Goal: Obtain resource: Download file/media

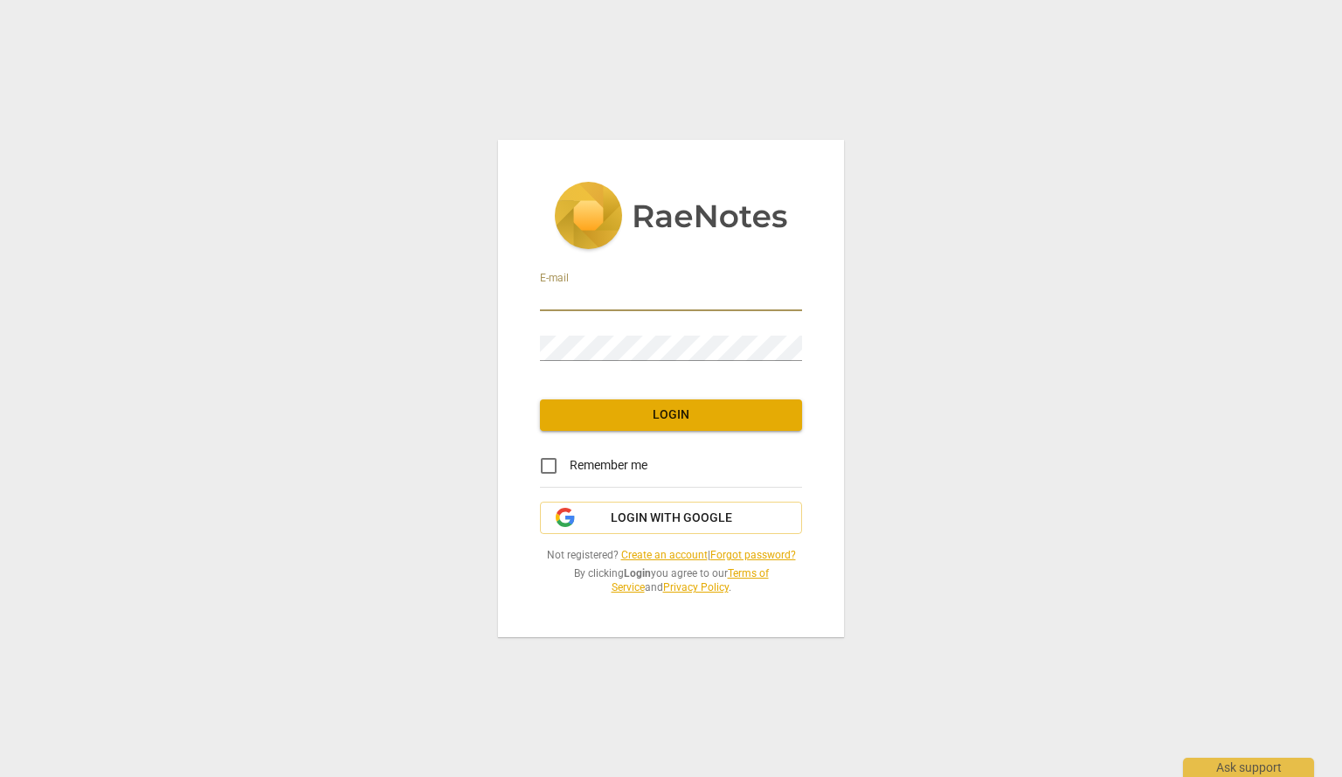
click at [575, 295] on input "email" at bounding box center [671, 298] width 262 height 25
type input "[EMAIL_ADDRESS][DOMAIN_NAME]"
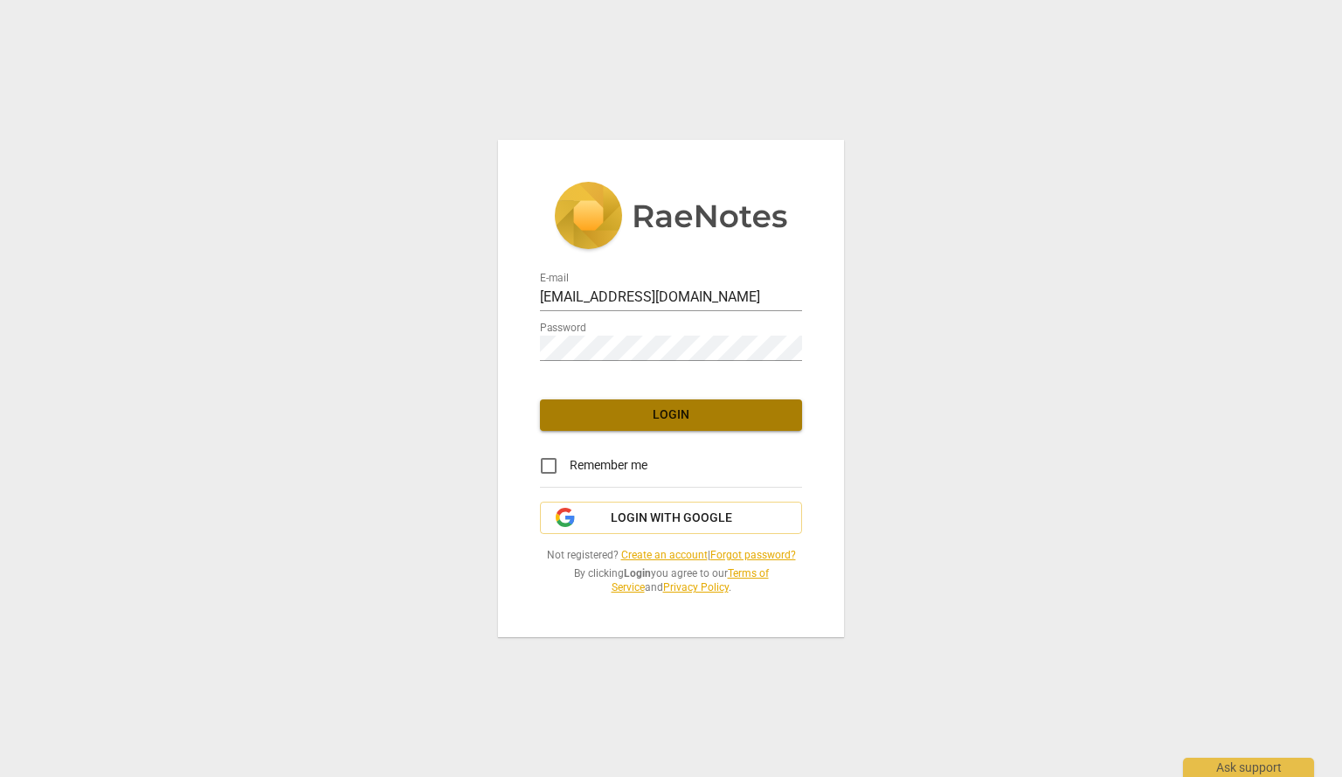
click at [630, 412] on span "Login" at bounding box center [671, 414] width 234 height 17
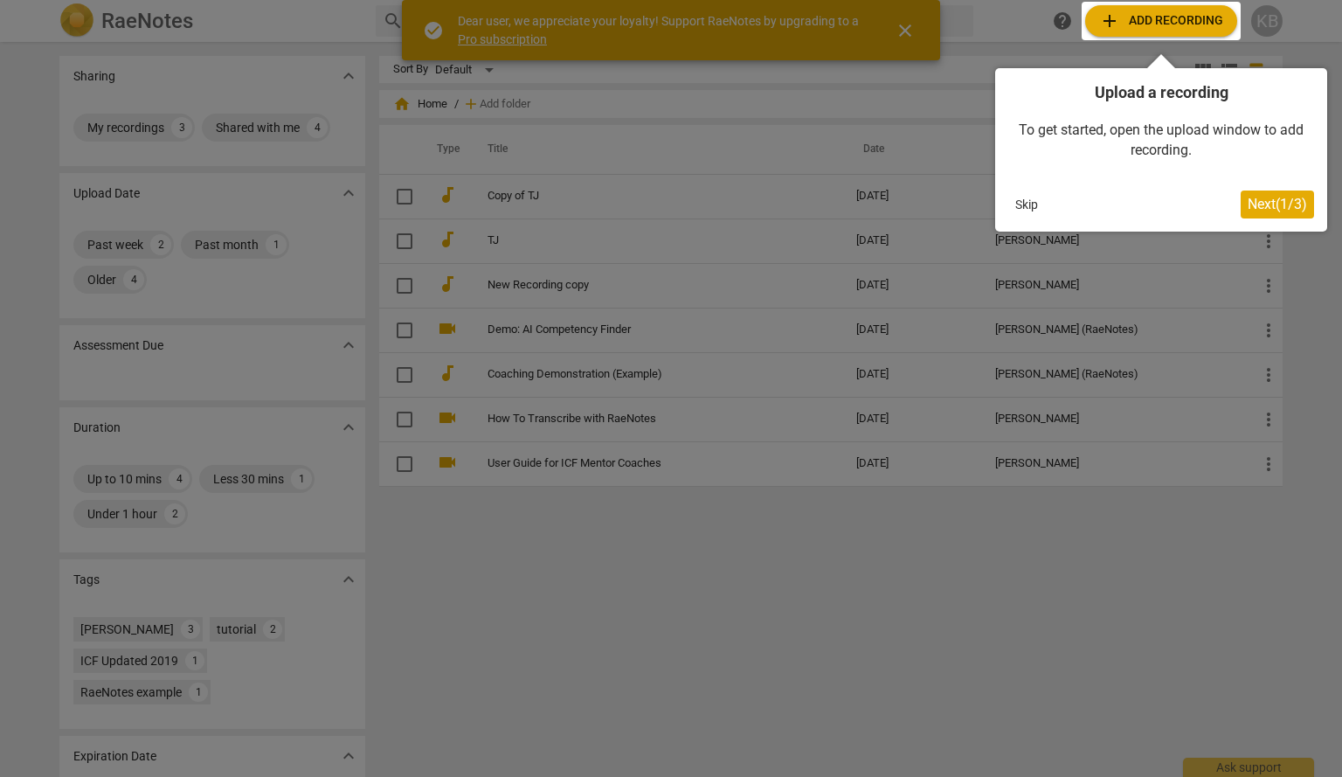
click at [722, 224] on div at bounding box center [671, 388] width 1342 height 777
click at [721, 241] on div at bounding box center [671, 388] width 1342 height 777
click at [1028, 199] on button "Skip" at bounding box center [1026, 204] width 37 height 26
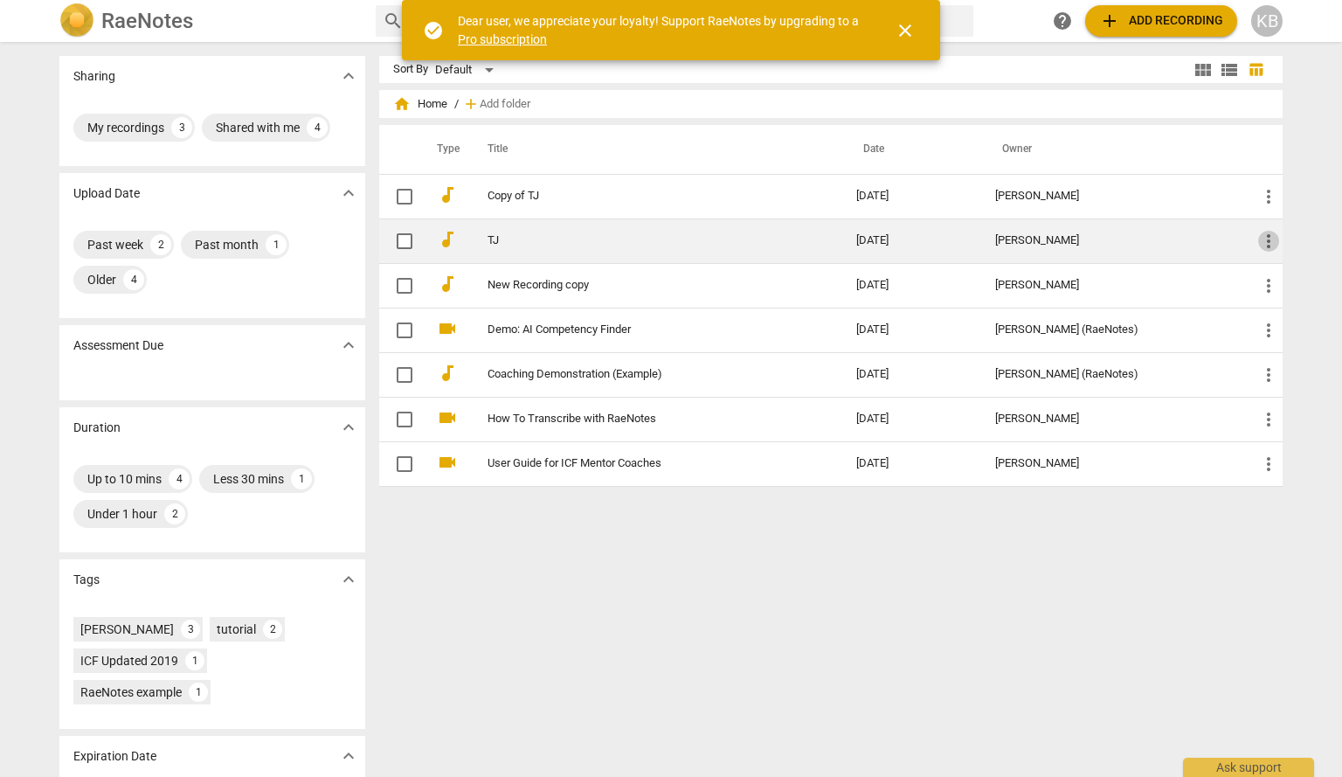
click at [1270, 243] on span "more_vert" at bounding box center [1268, 241] width 21 height 21
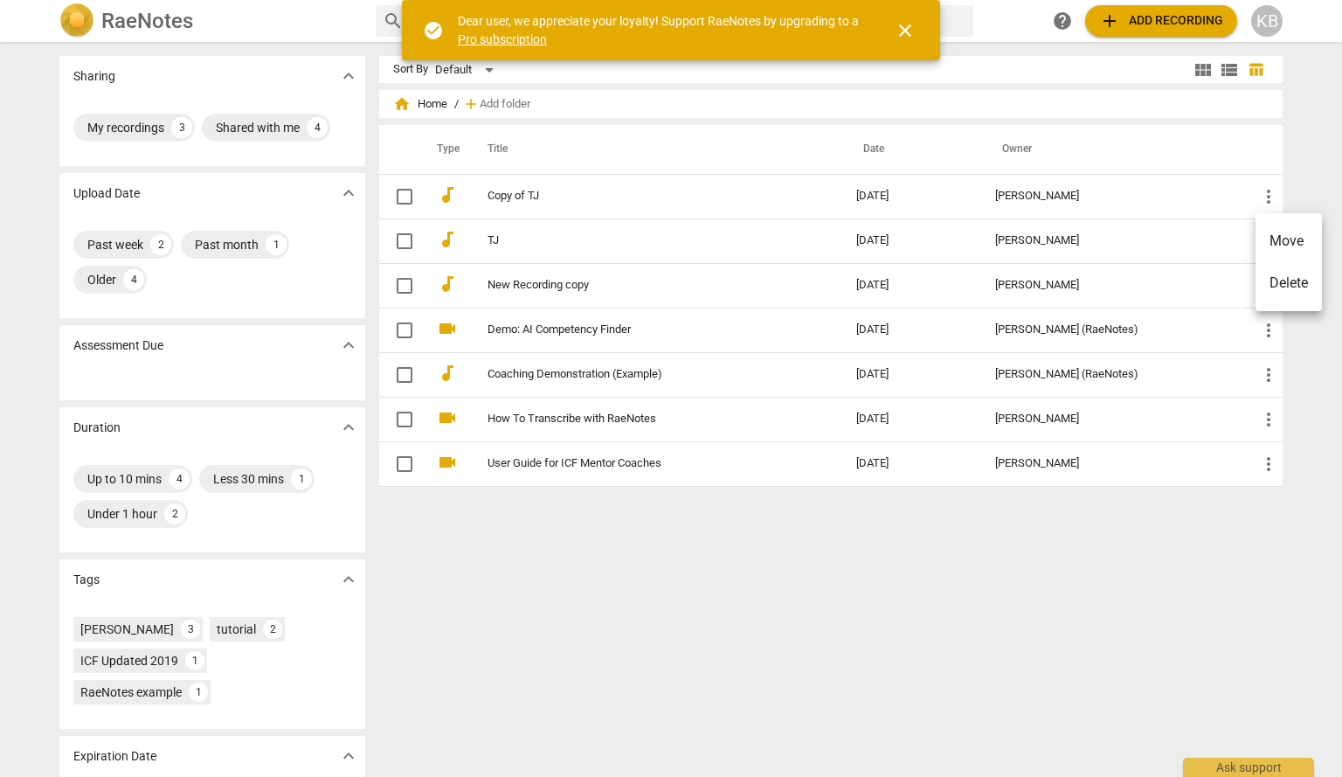
click at [920, 579] on div at bounding box center [671, 388] width 1342 height 777
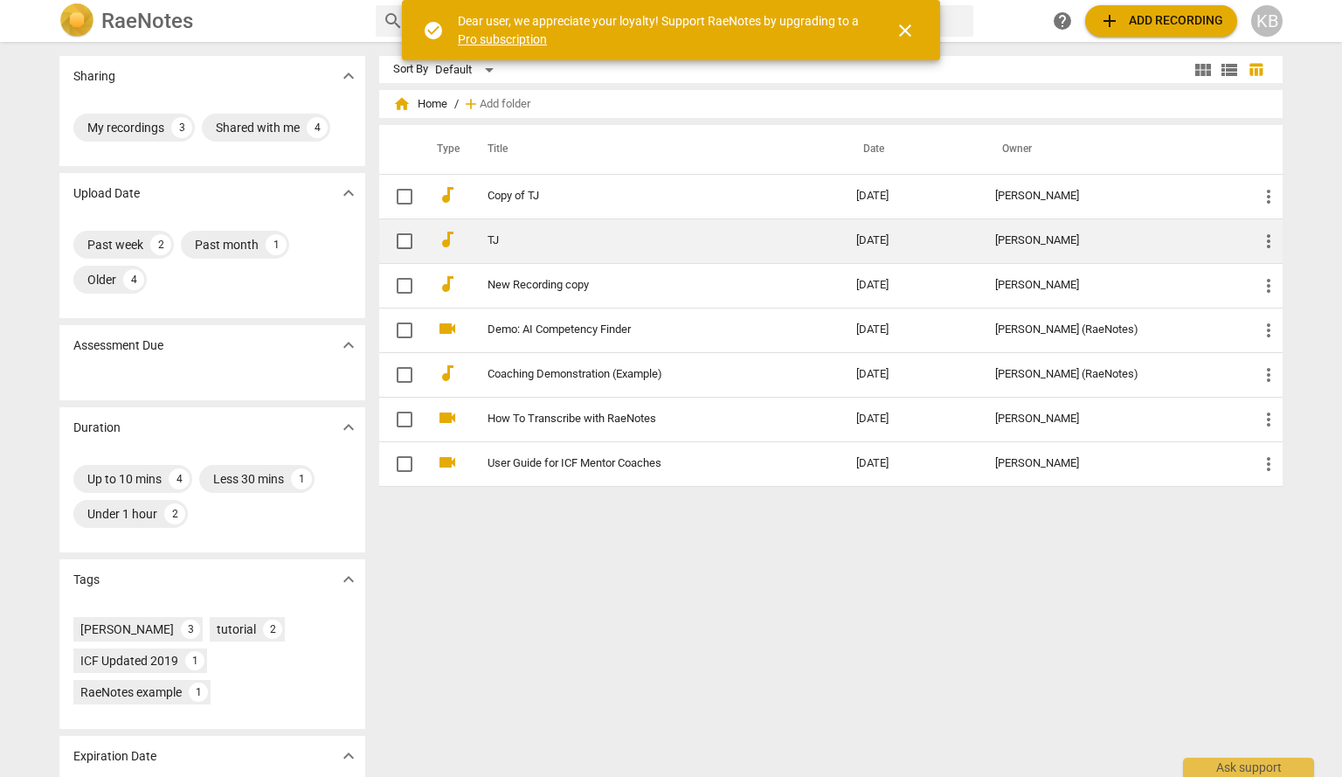
click at [690, 244] on link "TJ" at bounding box center [641, 240] width 306 height 13
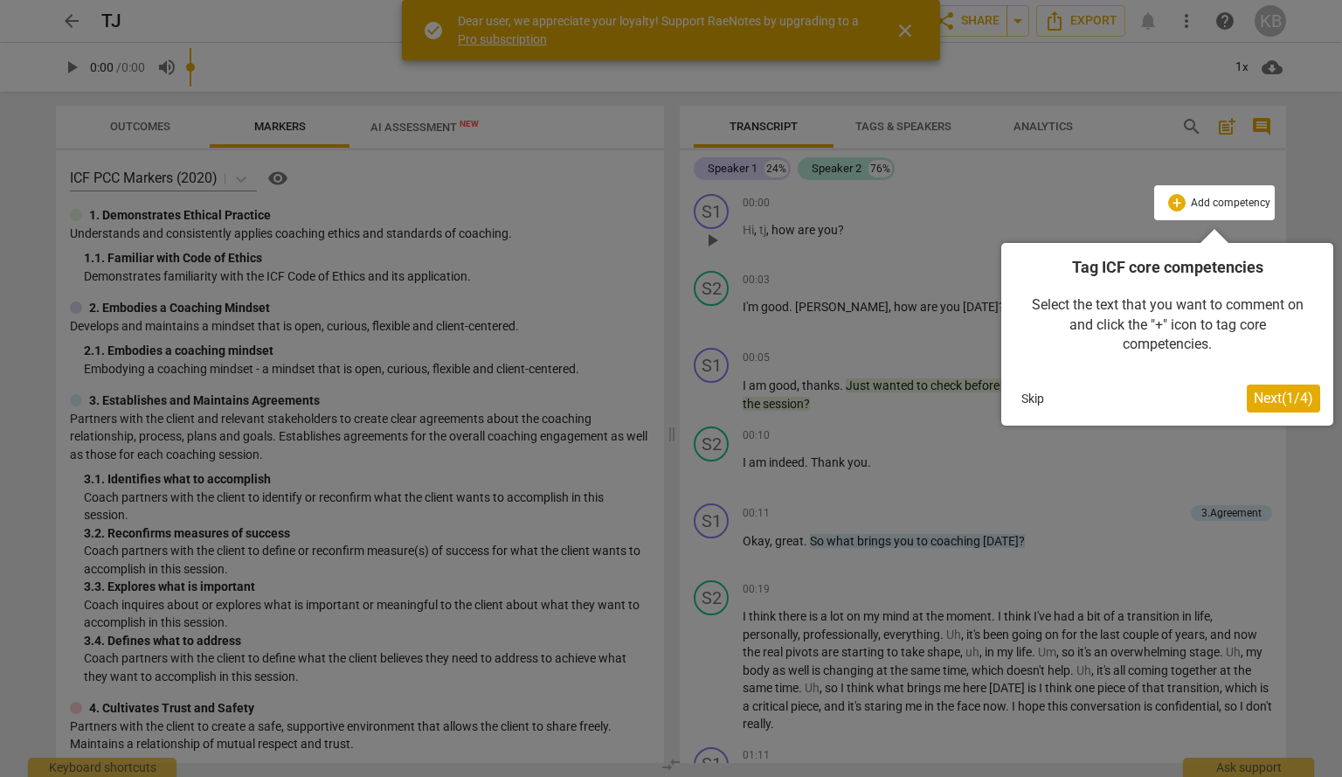
click at [913, 33] on div at bounding box center [671, 388] width 1342 height 777
click at [904, 33] on div at bounding box center [671, 388] width 1342 height 777
click at [190, 28] on div at bounding box center [671, 388] width 1342 height 777
click at [1032, 392] on button "Skip" at bounding box center [1033, 398] width 37 height 26
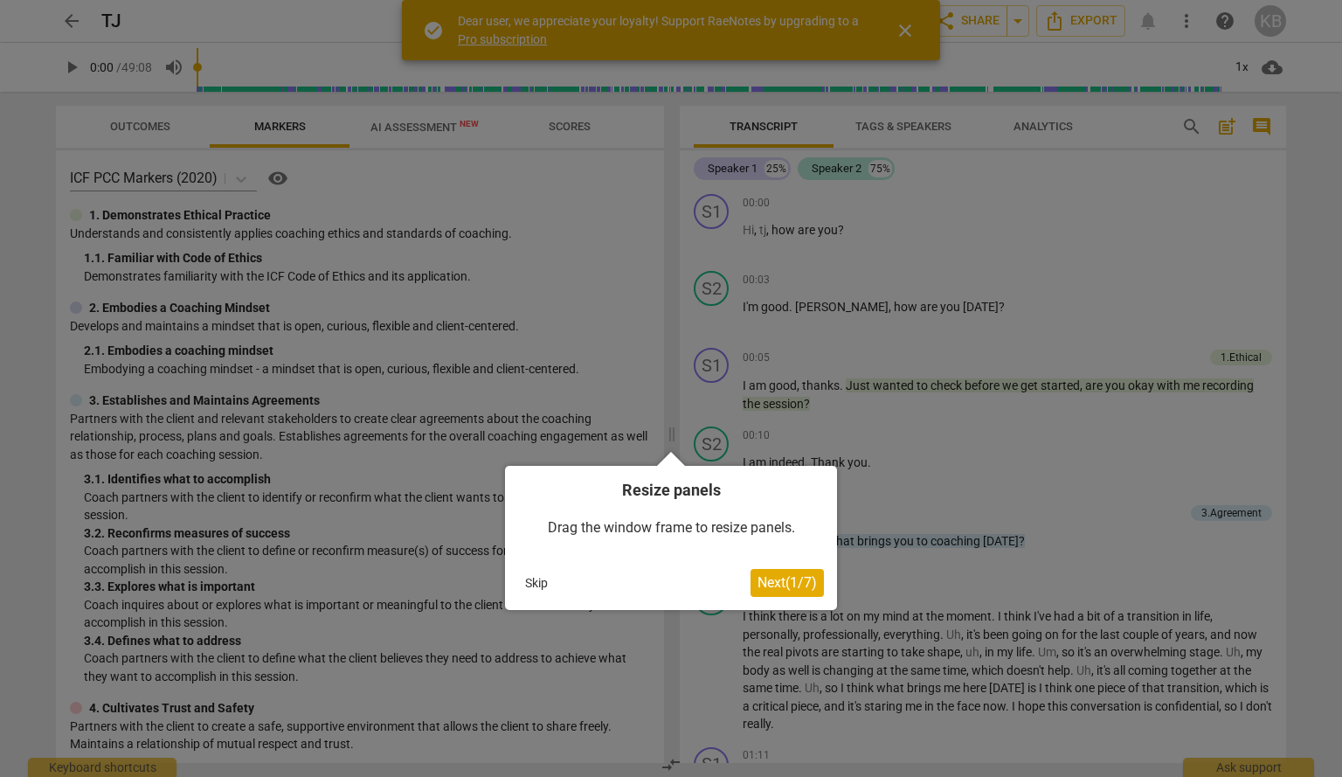
click at [537, 587] on button "Skip" at bounding box center [536, 583] width 37 height 26
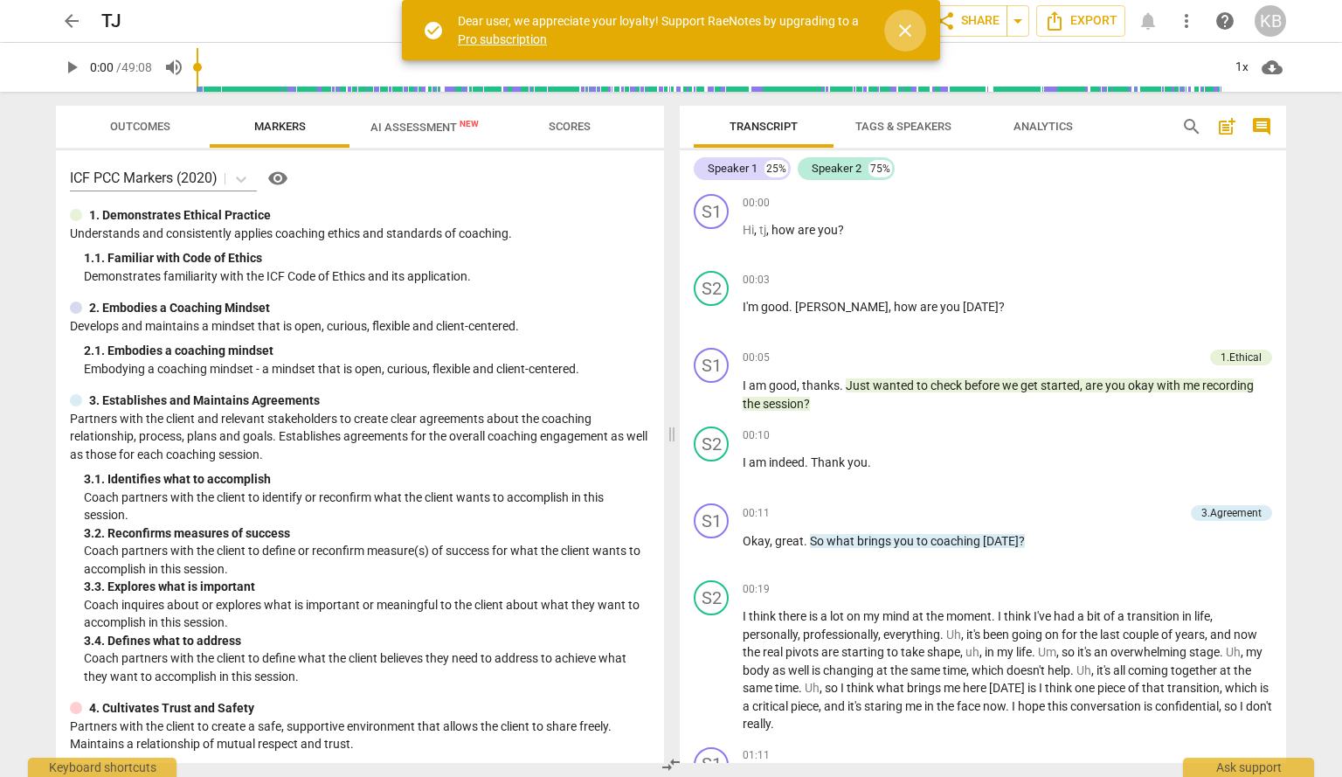
click at [907, 31] on span "close" at bounding box center [905, 30] width 21 height 21
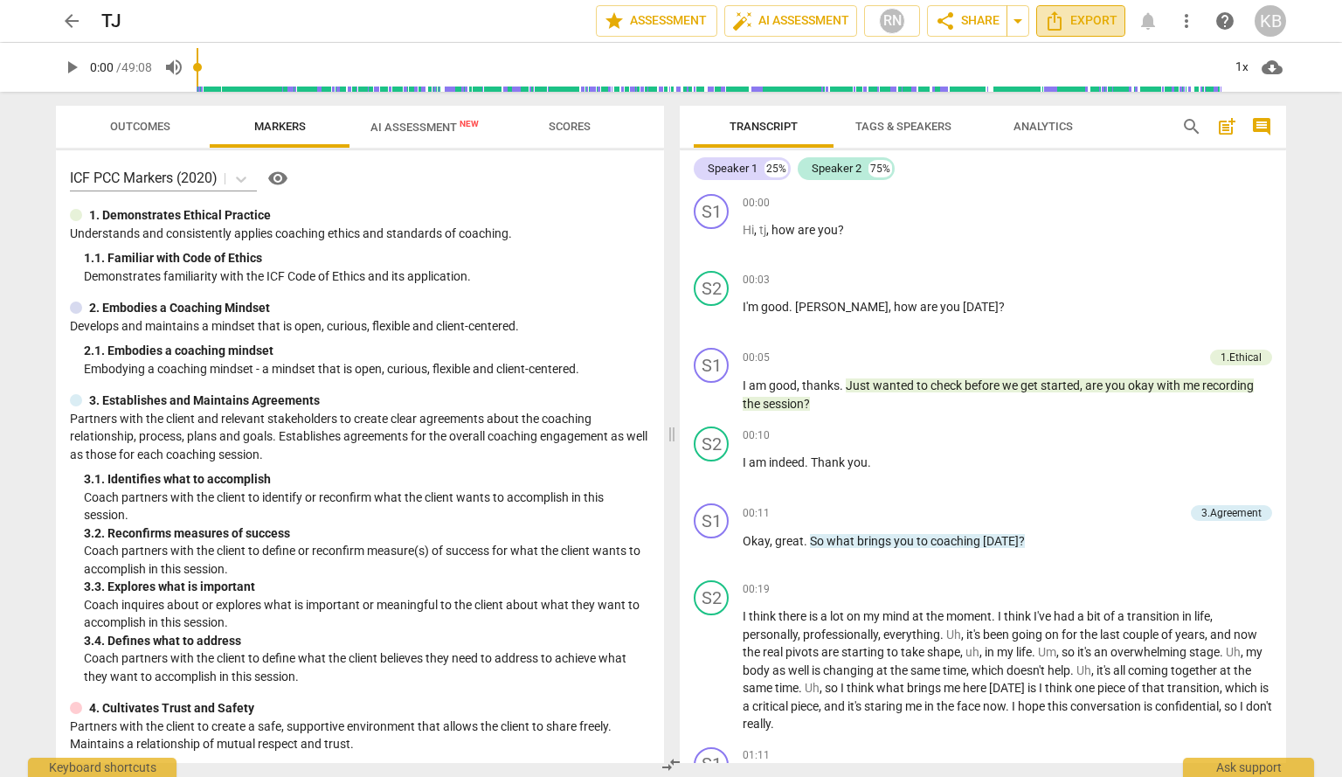
click at [1067, 24] on span "Export" at bounding box center [1080, 20] width 73 height 21
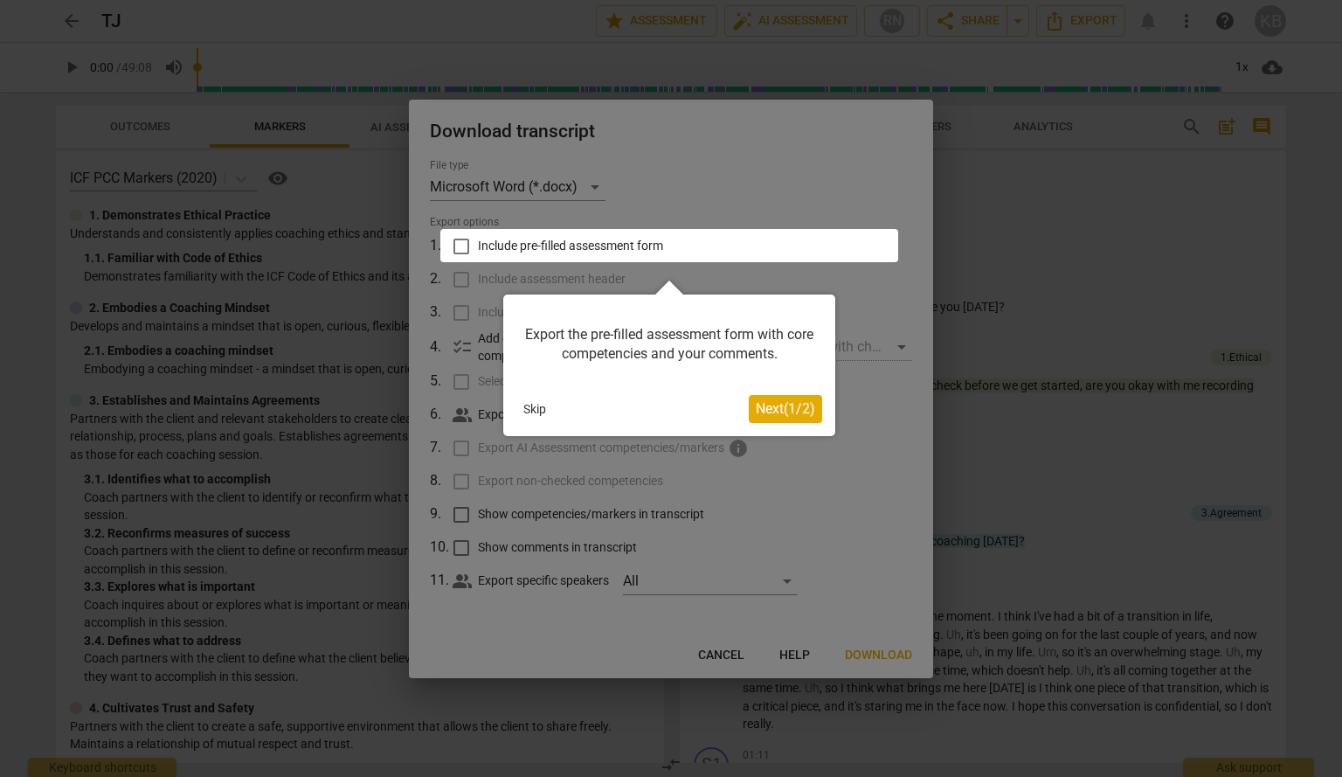
click at [535, 409] on button "Skip" at bounding box center [534, 409] width 37 height 26
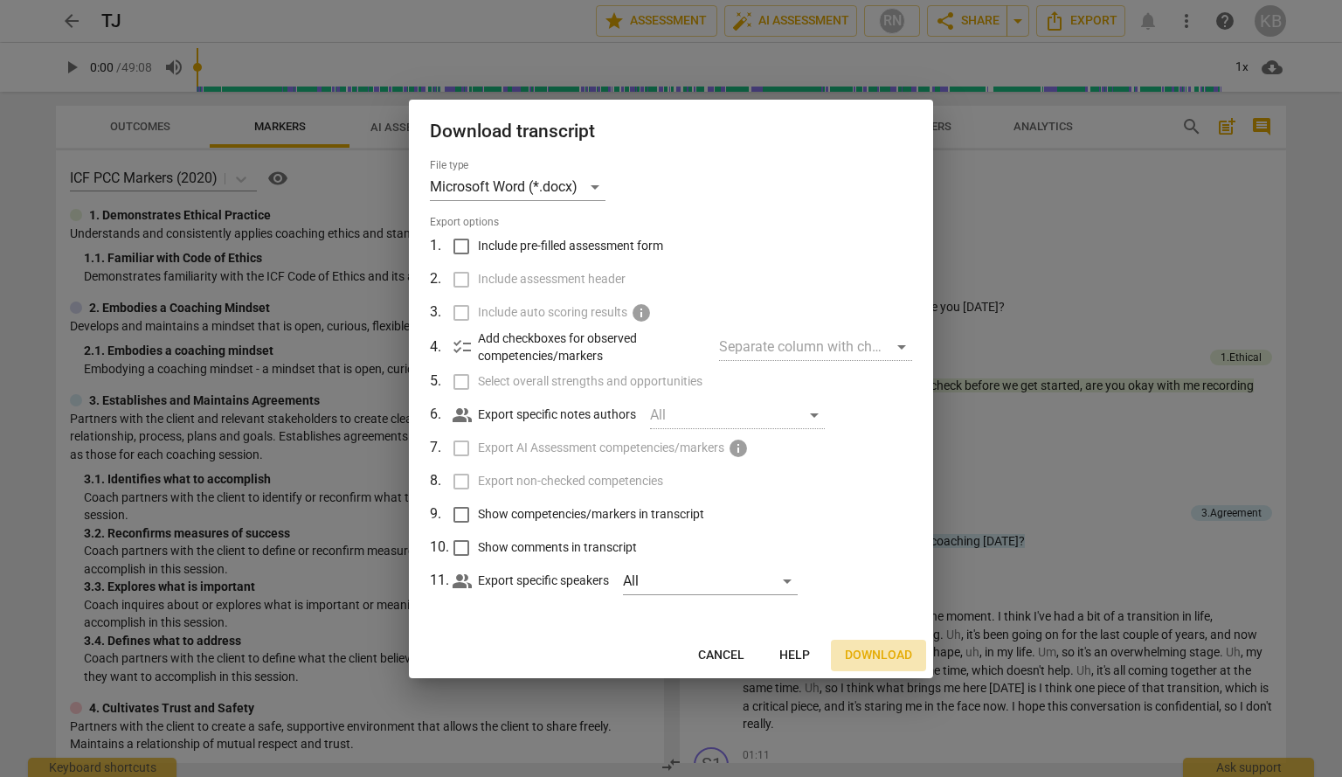
click at [866, 655] on span "Download" at bounding box center [878, 655] width 67 height 17
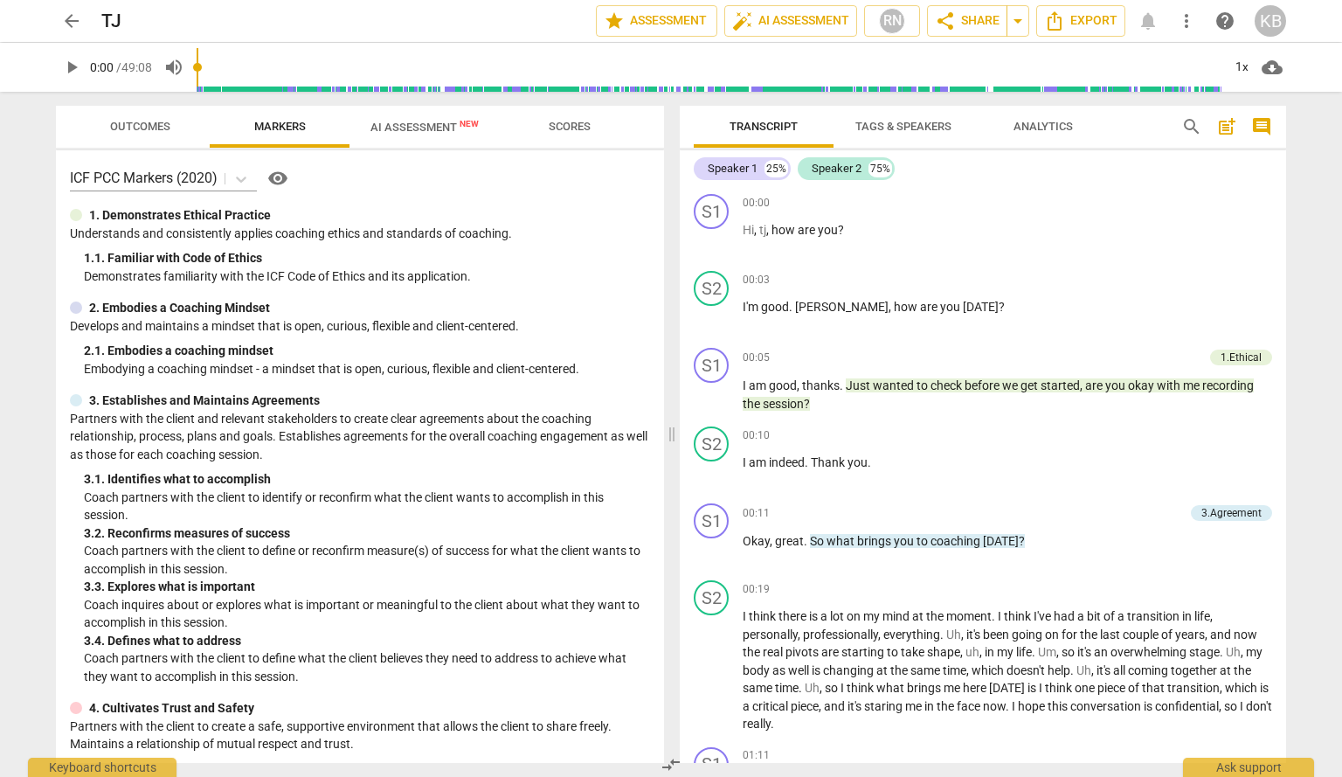
click at [423, 117] on span "AI Assessment New" at bounding box center [425, 127] width 150 height 26
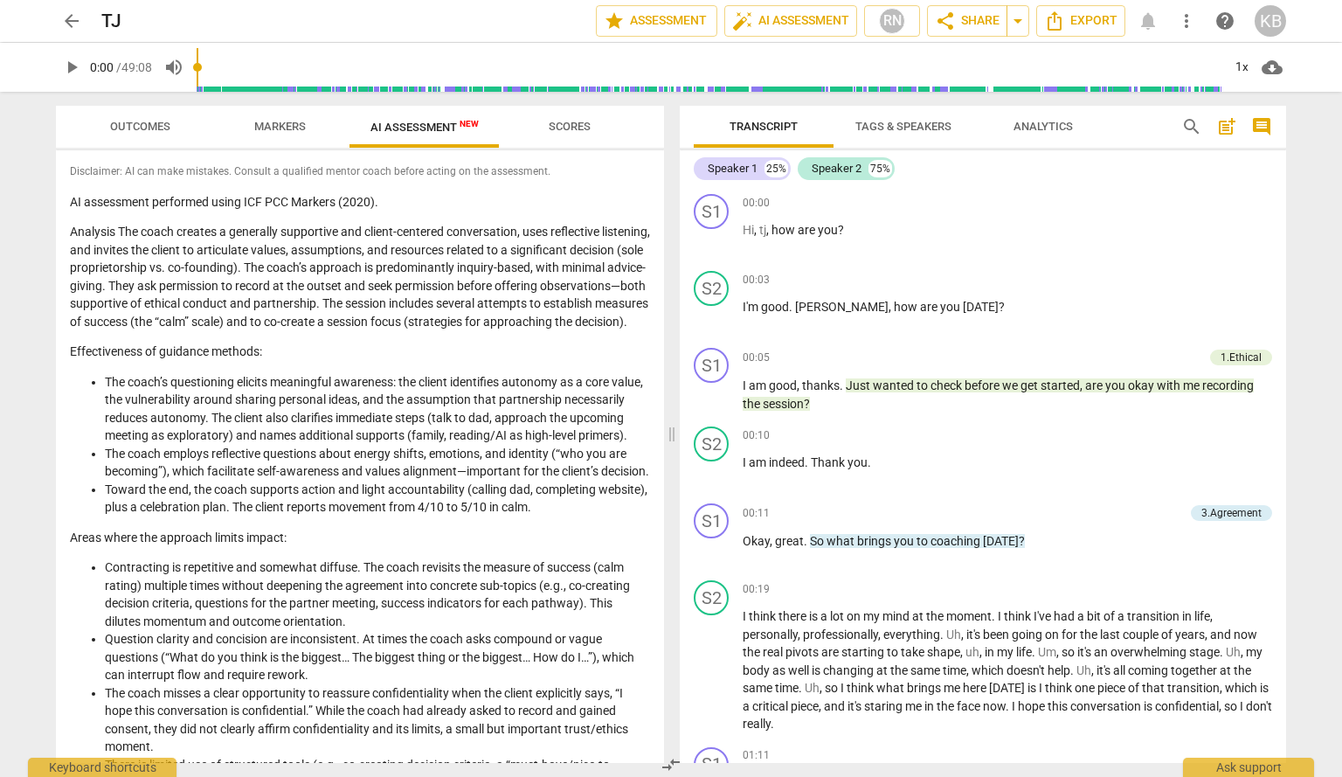
click at [75, 202] on p "AI assessment performed using ICF PCC Markers (2020)." at bounding box center [360, 202] width 580 height 18
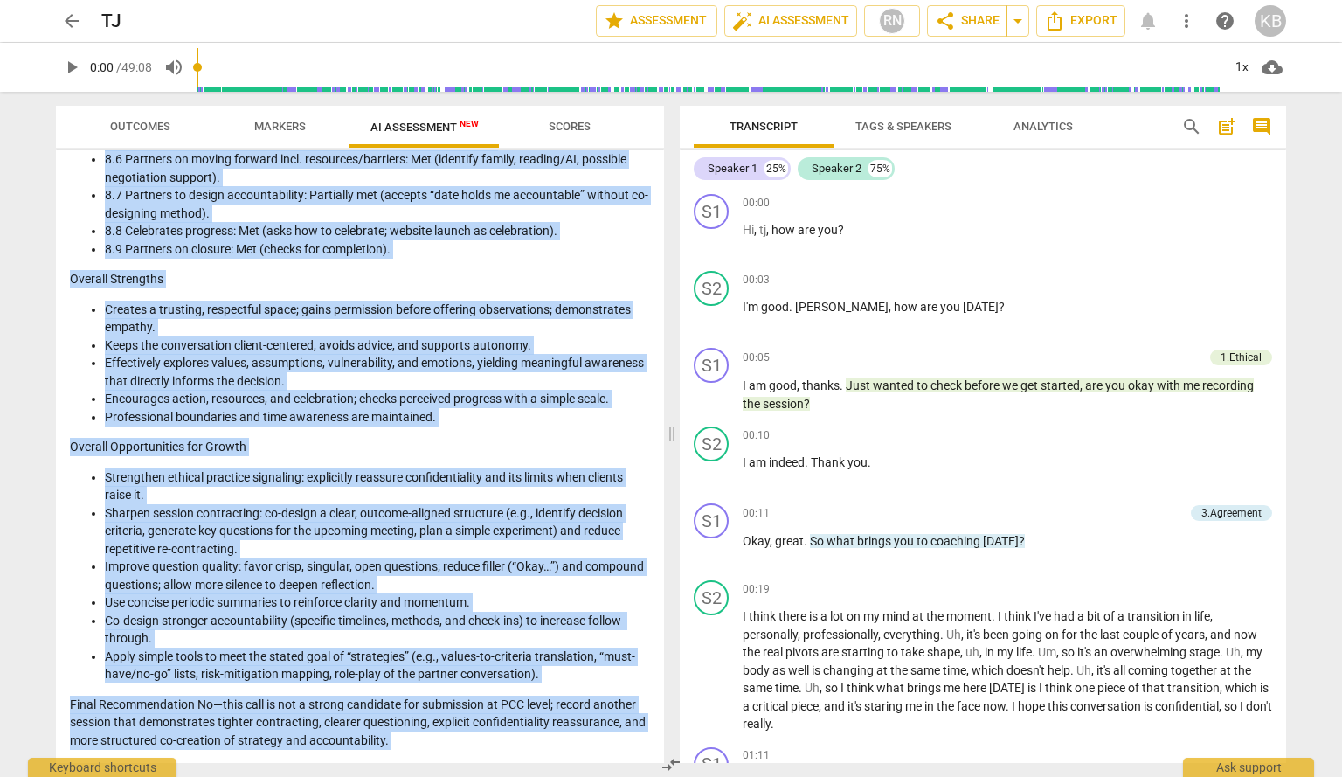
scroll to position [2349, 0]
copy div "LO ipsumdolor sitametco adipi ELI SED Doeiusm (0598). Temporin Utl etdol magnaa…"
